Goal: Task Accomplishment & Management: Use online tool/utility

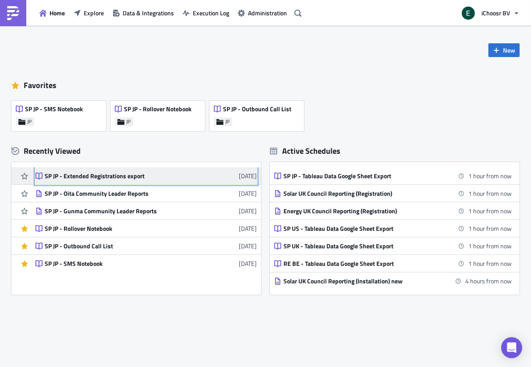
click at [116, 175] on div "SP JP - Extended Registrations export" at bounding box center [121, 176] width 153 height 8
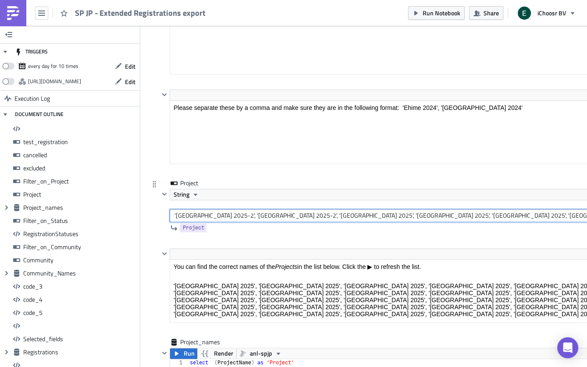
click at [227, 210] on input "'[GEOGRAPHIC_DATA] 2025-2', '[GEOGRAPHIC_DATA] 2025-2', '[GEOGRAPHIC_DATA] 2025…" at bounding box center [401, 215] width 462 height 13
paste input "text"
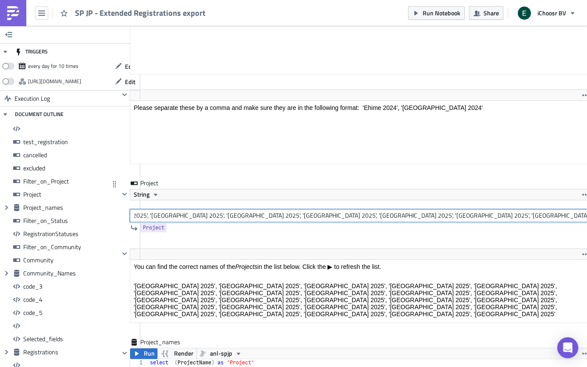
type input "'[GEOGRAPHIC_DATA] 2025', '[GEOGRAPHIC_DATA] 2025', '[GEOGRAPHIC_DATA] 2025', '…"
click at [256, 224] on div "Project" at bounding box center [355, 227] width 472 height 11
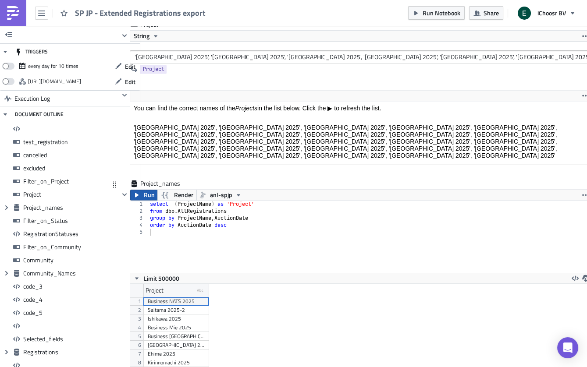
click at [144, 190] on span "Run" at bounding box center [148, 195] width 11 height 11
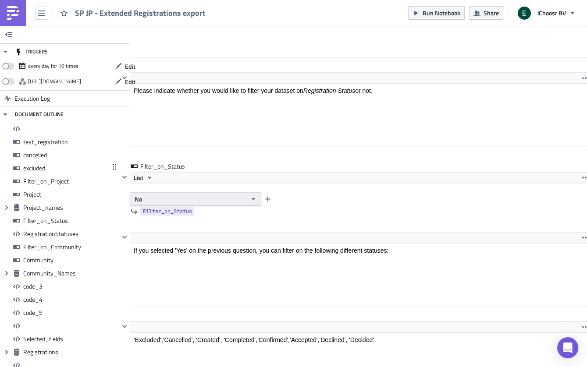
click at [226, 192] on button "No" at bounding box center [196, 199] width 132 height 14
click at [171, 203] on div "Yes" at bounding box center [171, 204] width 73 height 9
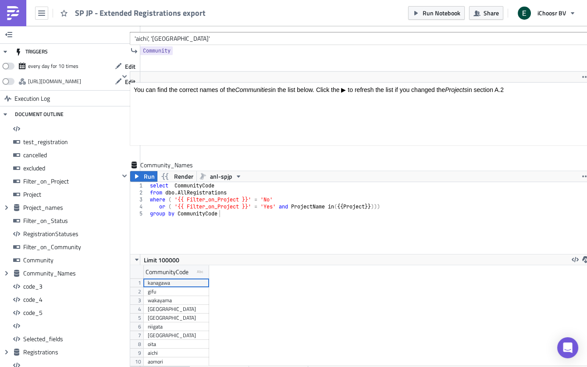
scroll to position [3389, 40]
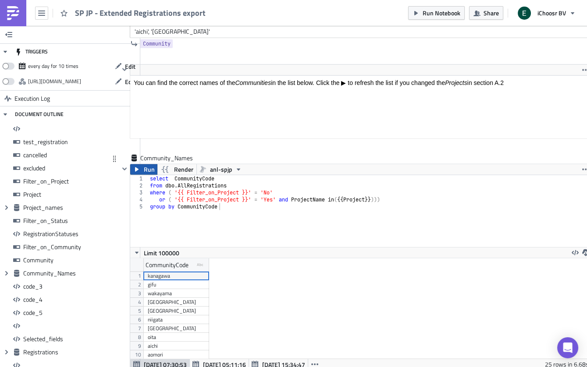
click at [147, 164] on span "Run" at bounding box center [148, 169] width 11 height 11
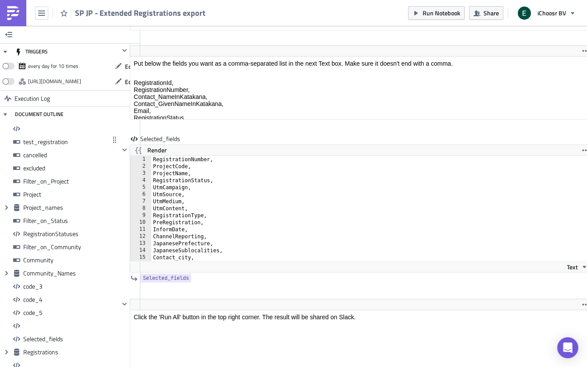
scroll to position [6971, 40]
click at [189, 214] on div "RegistrationNumber, ProjectCode, ProjectName, RegistrationStatus, UtmCampaign, …" at bounding box center [371, 216] width 440 height 119
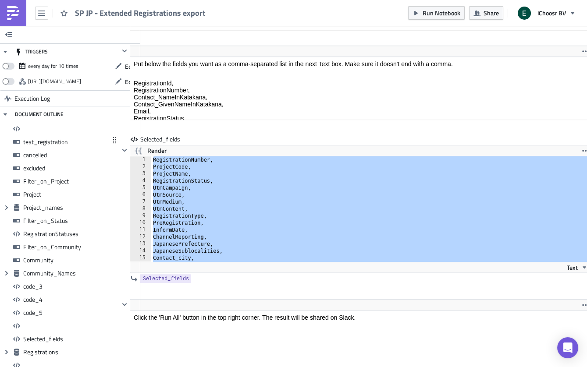
paste textarea "PaymentStatus"
type textarea "PaymentStatus"
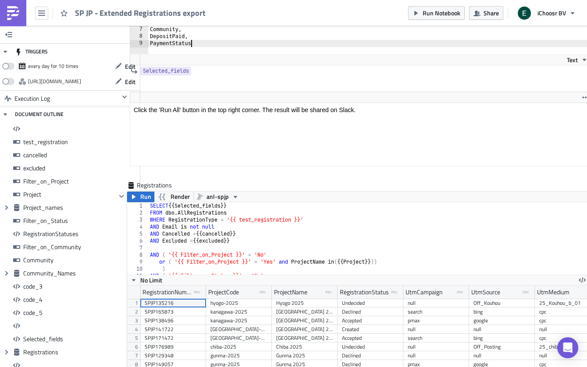
scroll to position [7142, 40]
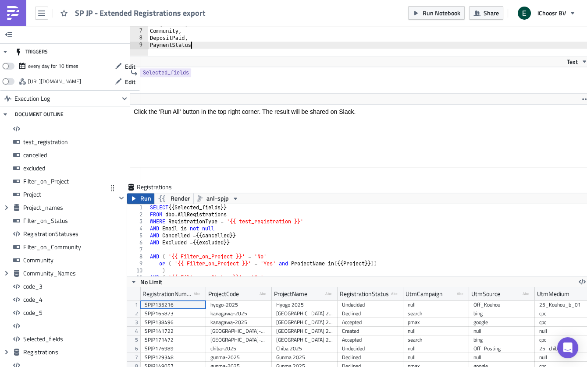
click at [139, 193] on button "Run" at bounding box center [140, 198] width 27 height 11
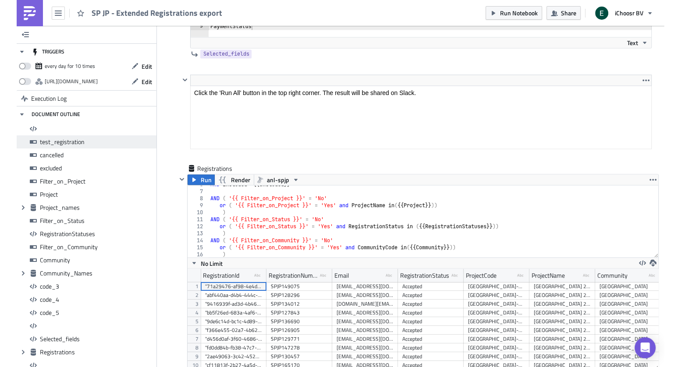
scroll to position [7160, 0]
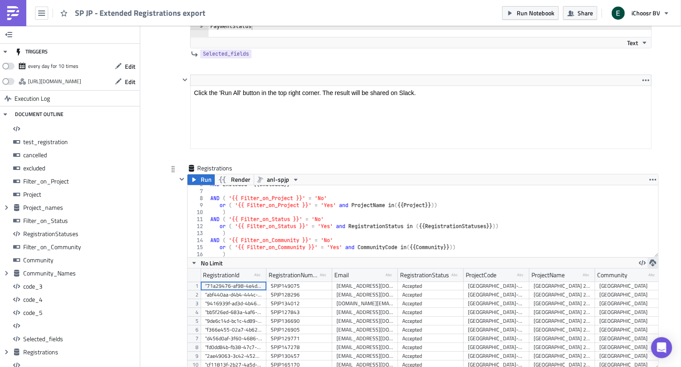
click at [531, 260] on icon "button" at bounding box center [653, 263] width 7 height 7
click at [531, 207] on div "XLSX" at bounding box center [619, 210] width 68 height 9
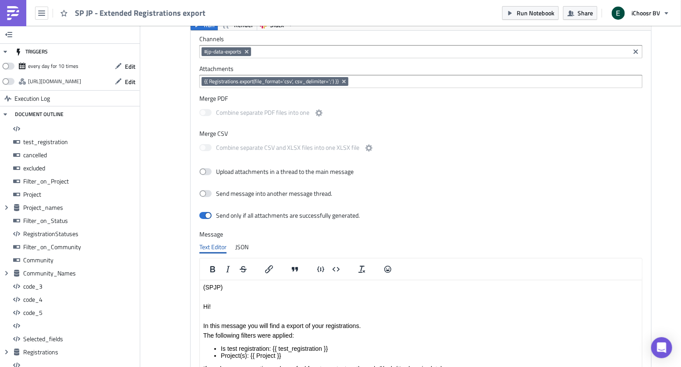
scroll to position [7517, 0]
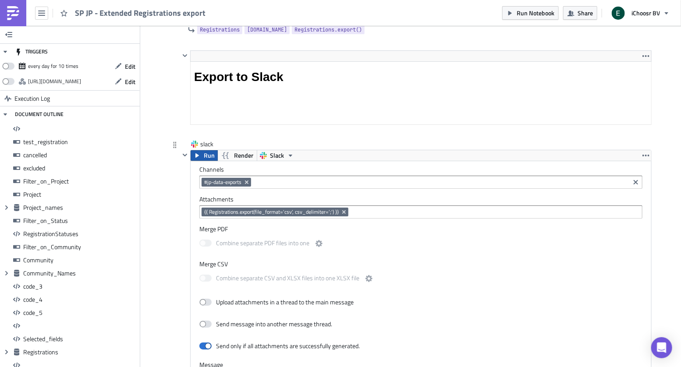
click at [202, 150] on button "Run" at bounding box center [204, 155] width 27 height 11
